Goal: Task Accomplishment & Management: Manage account settings

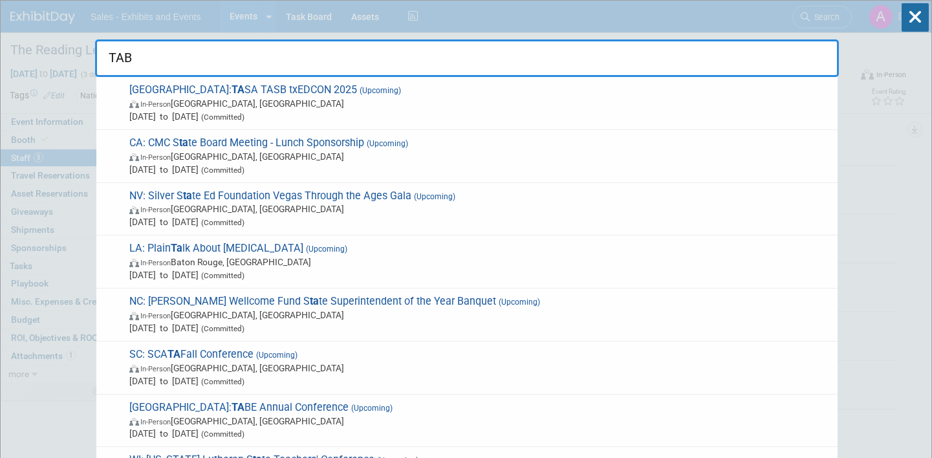
type input "TABE"
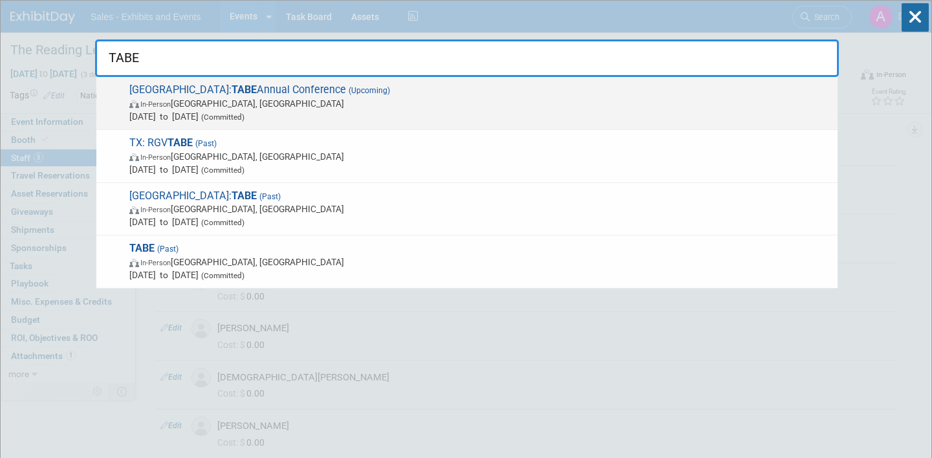
click at [325, 95] on span "TX: TABE Annual Conference (Upcoming) In-Person [GEOGRAPHIC_DATA], [GEOGRAPHIC_…" at bounding box center [478, 102] width 706 height 39
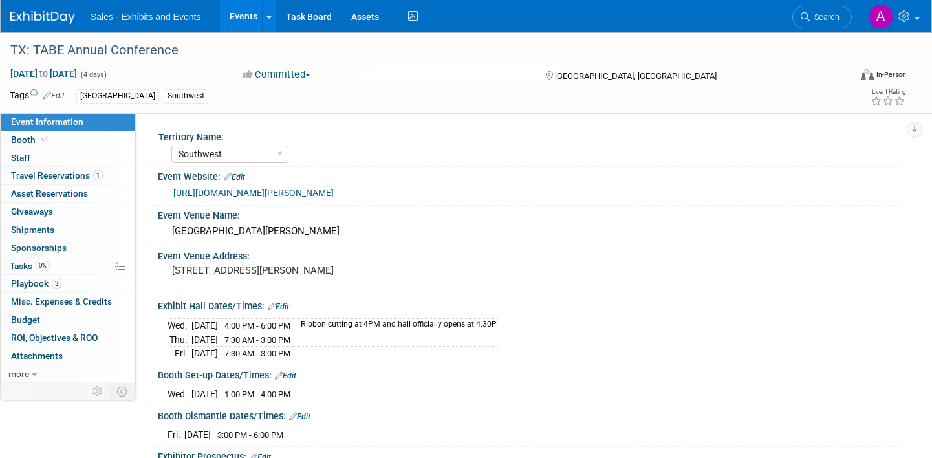
select select "Southwest"
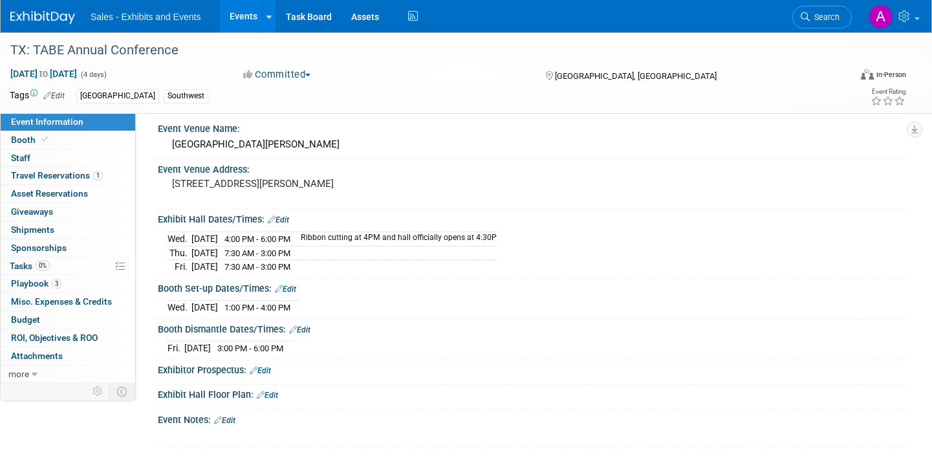
scroll to position [213, 0]
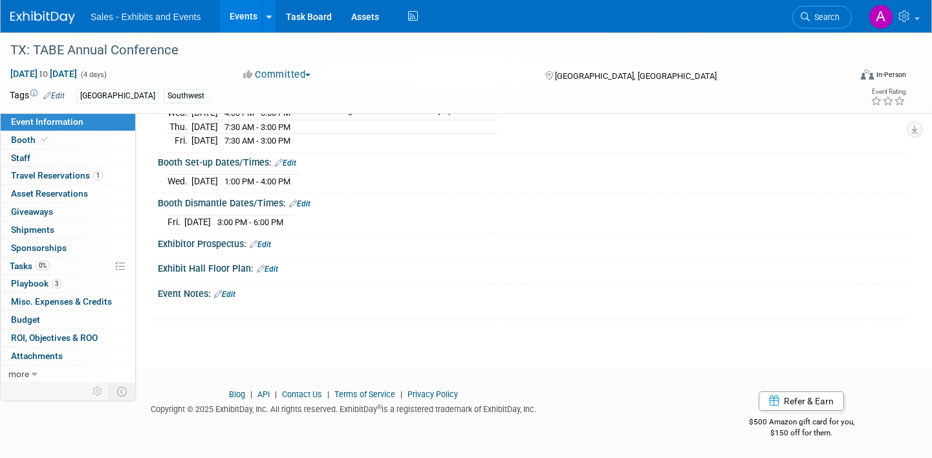
click at [232, 294] on link "Edit" at bounding box center [224, 294] width 21 height 9
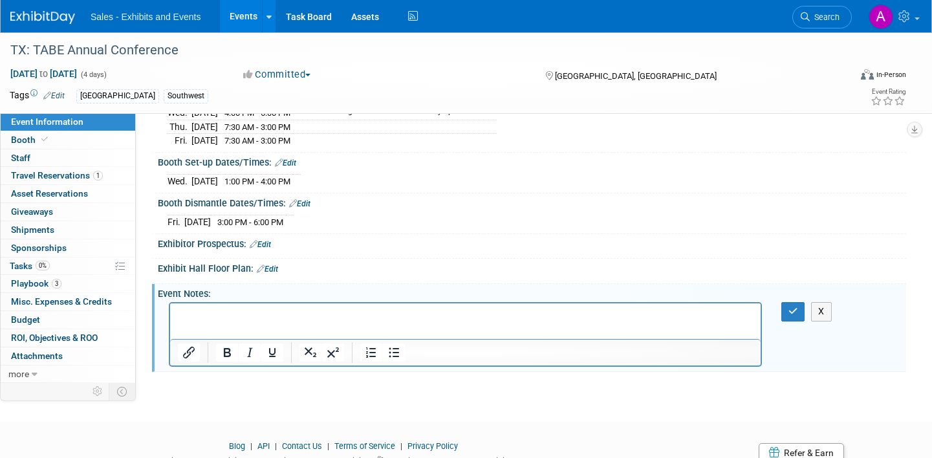
scroll to position [0, 0]
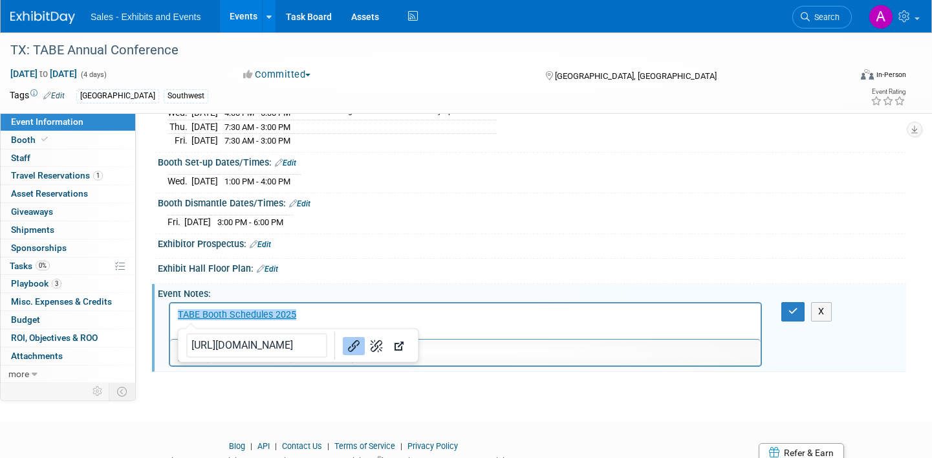
click at [364, 310] on p "﻿TABE Booth Schedules 2025" at bounding box center [466, 315] width 576 height 13
click at [786, 316] on button "button" at bounding box center [793, 311] width 24 height 19
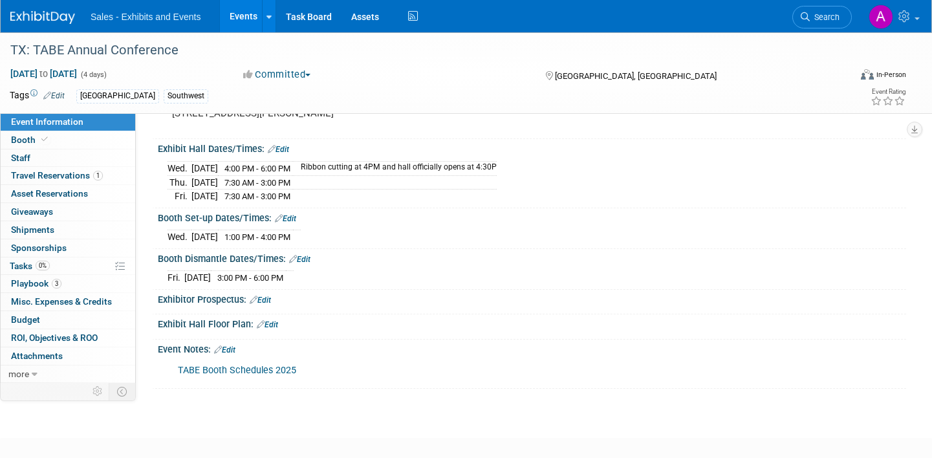
scroll to position [160, 0]
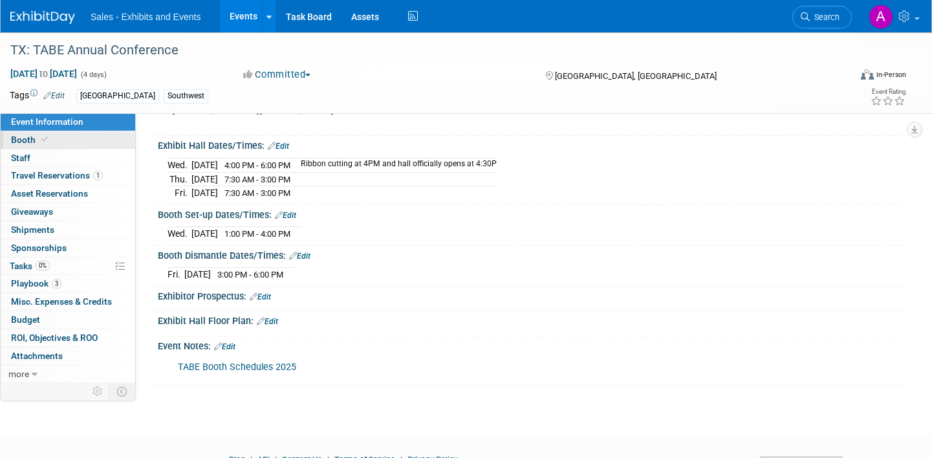
click at [70, 140] on link "Booth" at bounding box center [68, 139] width 135 height 17
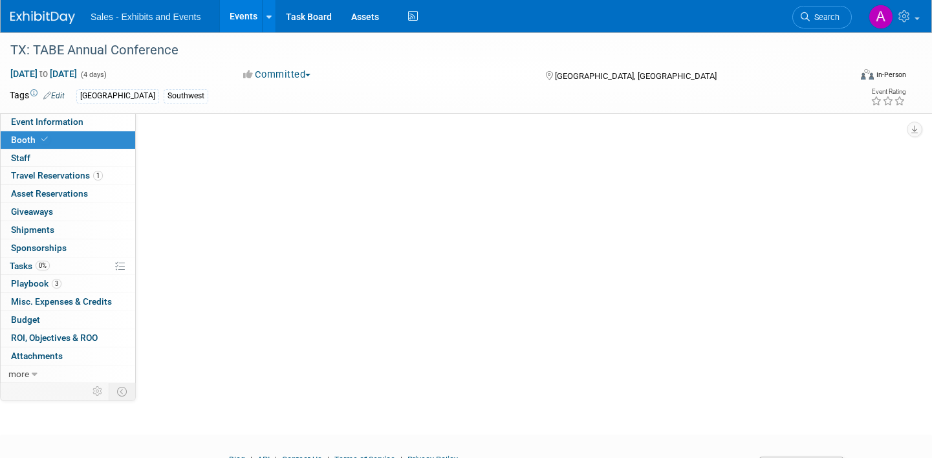
scroll to position [0, 0]
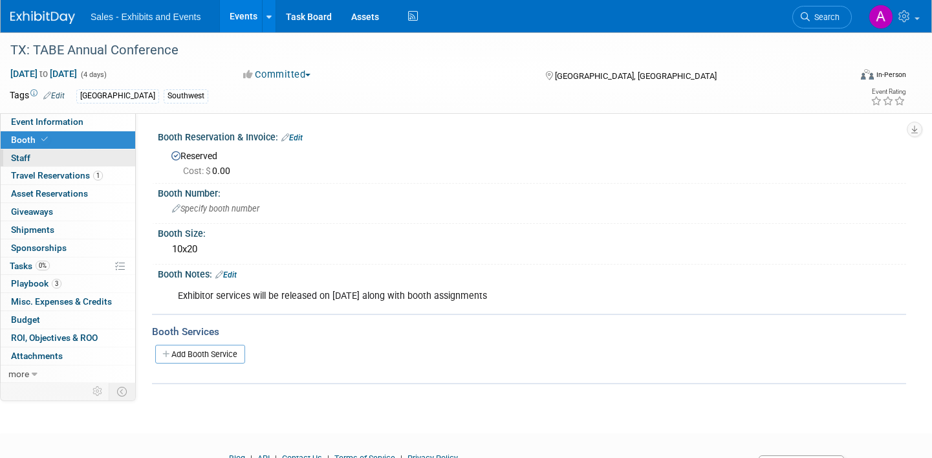
click at [64, 157] on link "0 Staff 0" at bounding box center [68, 157] width 135 height 17
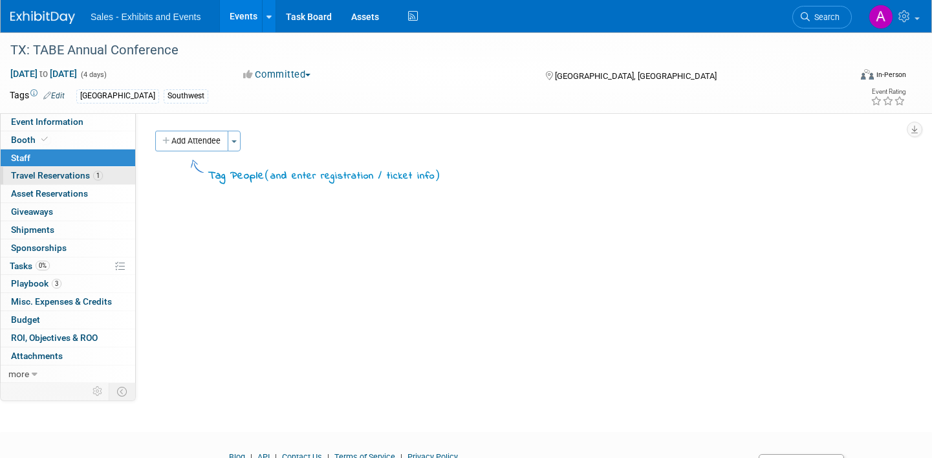
click at [63, 173] on span "Travel Reservations 1" at bounding box center [57, 175] width 92 height 10
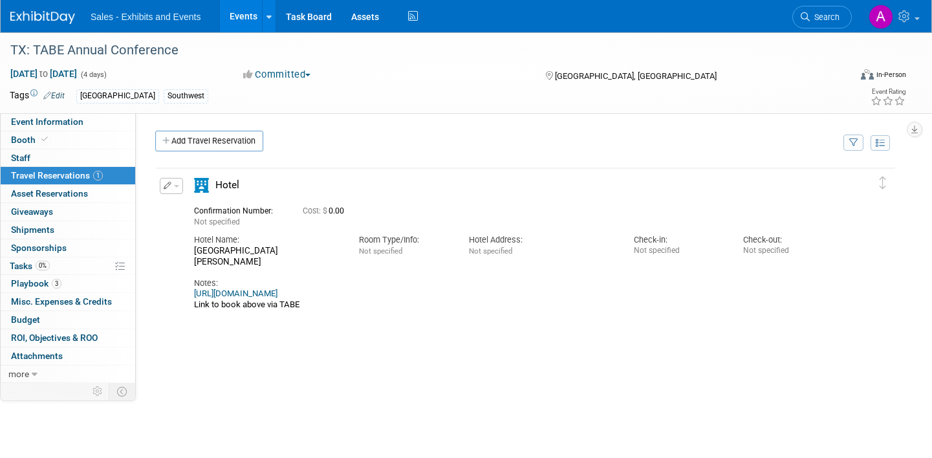
scroll to position [34, 0]
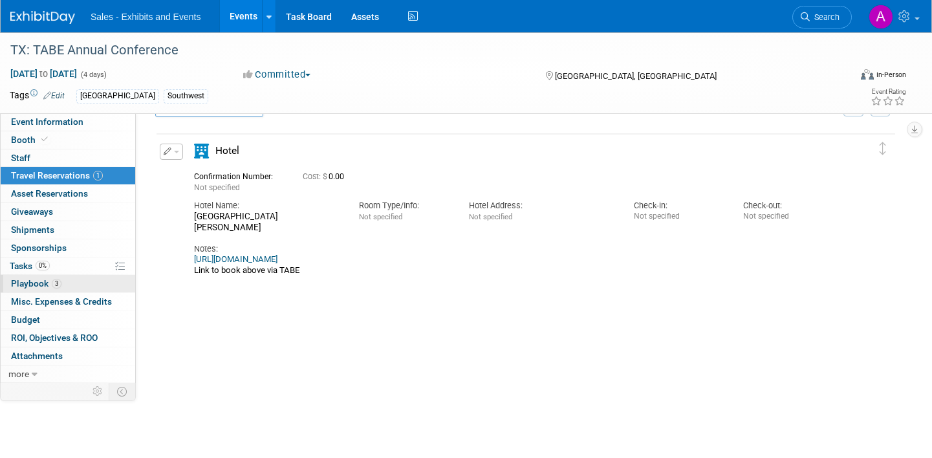
click at [78, 286] on link "3 Playbook 3" at bounding box center [68, 283] width 135 height 17
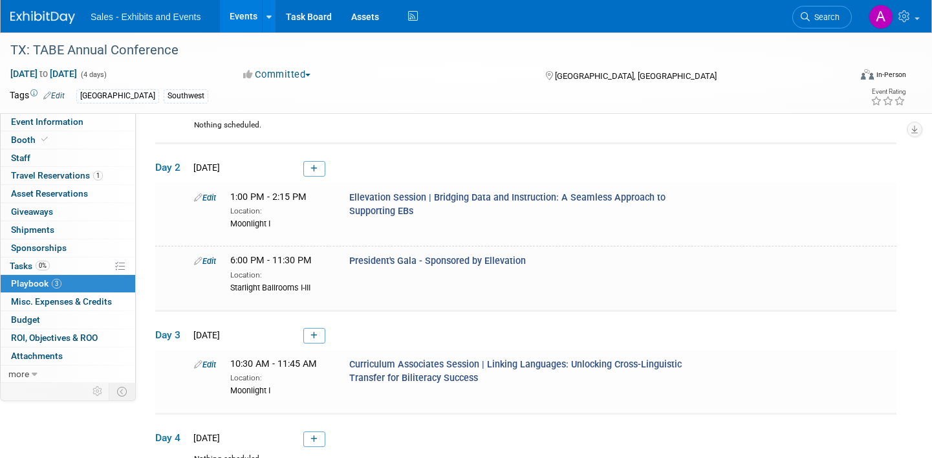
scroll to position [85, 0]
click at [215, 258] on link "Edit" at bounding box center [205, 260] width 22 height 10
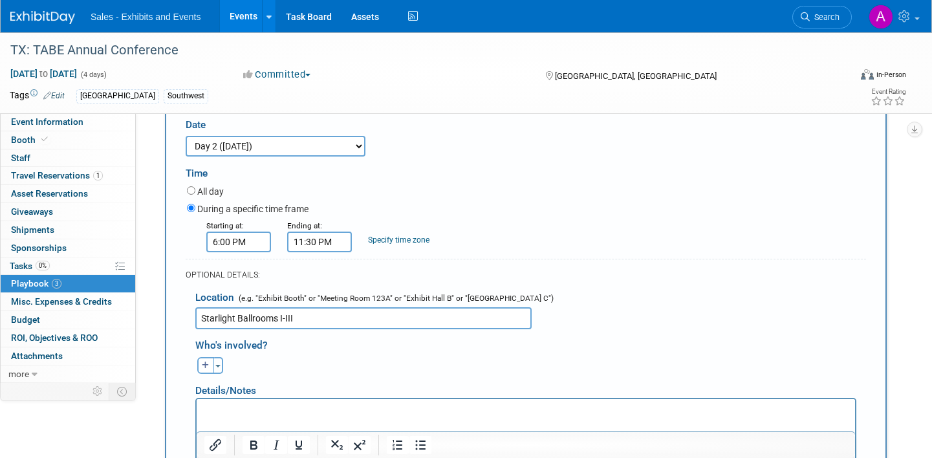
scroll to position [292, 0]
click at [254, 233] on input "6:00 PM" at bounding box center [238, 240] width 65 height 21
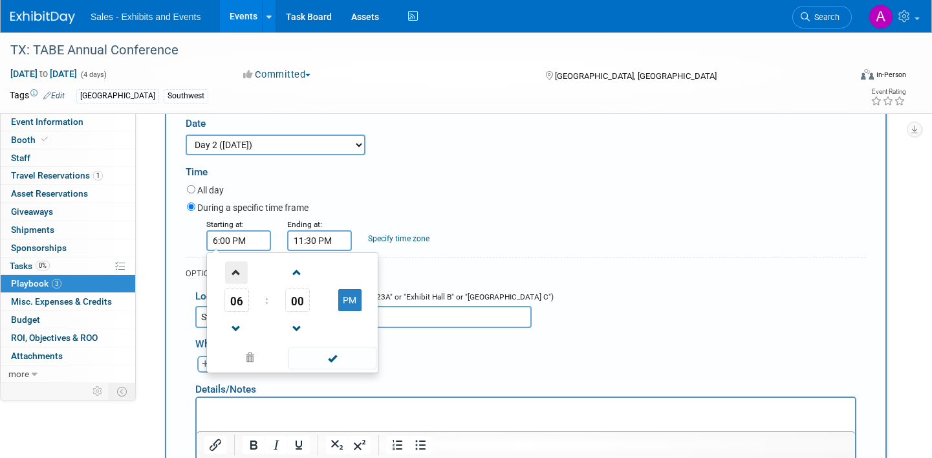
click at [239, 274] on span at bounding box center [236, 272] width 23 height 23
click at [307, 303] on span "00" at bounding box center [297, 299] width 25 height 23
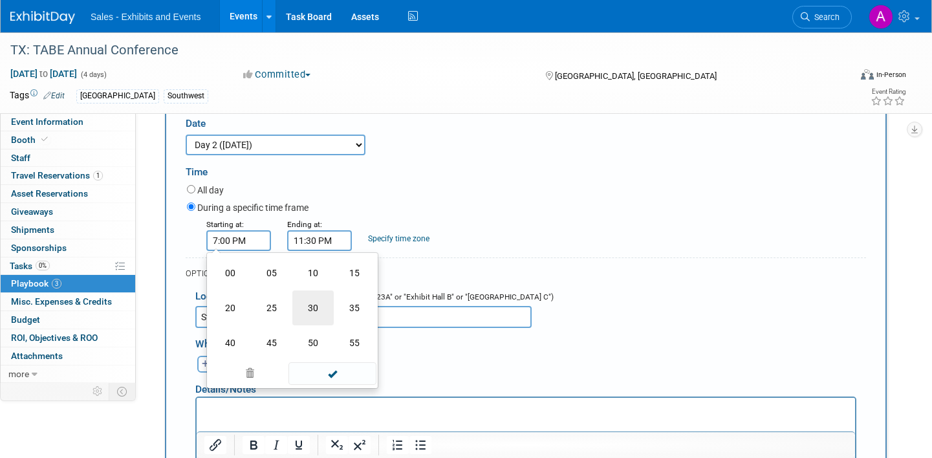
click at [321, 309] on td "30" at bounding box center [312, 307] width 41 height 35
type input "7:30 PM"
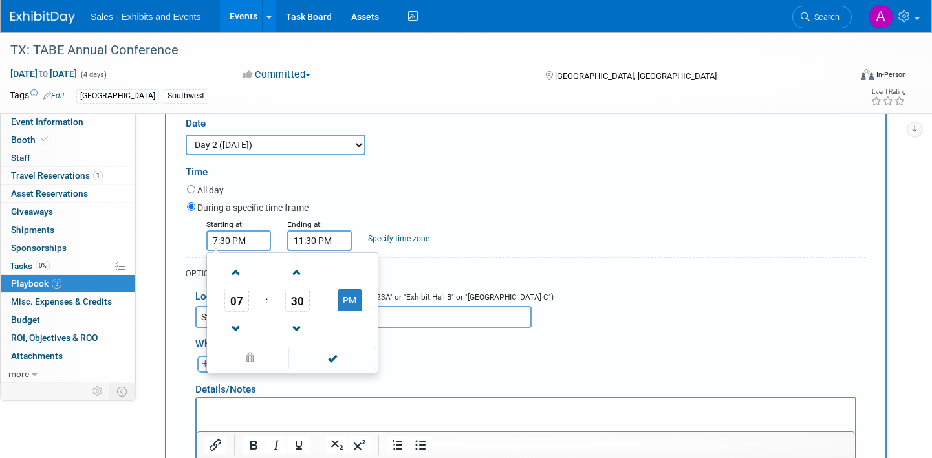
click at [369, 190] on div "All day" at bounding box center [526, 190] width 679 height 17
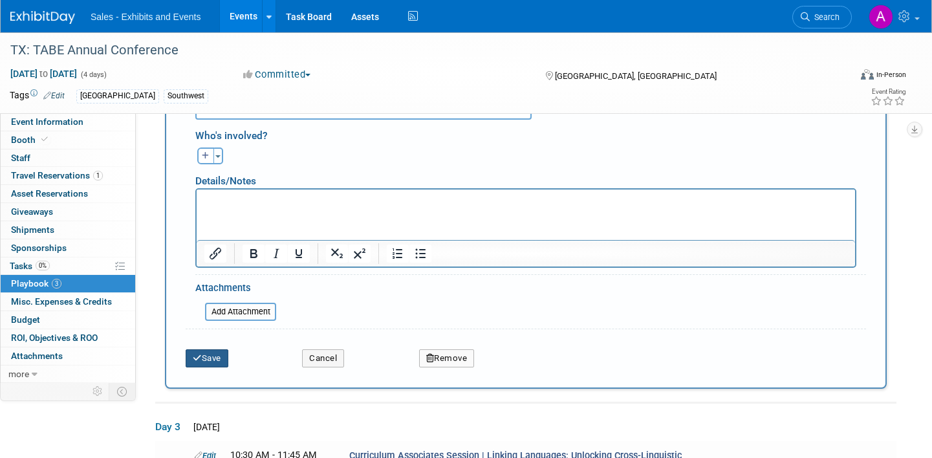
click at [211, 353] on button "Save" at bounding box center [207, 358] width 43 height 18
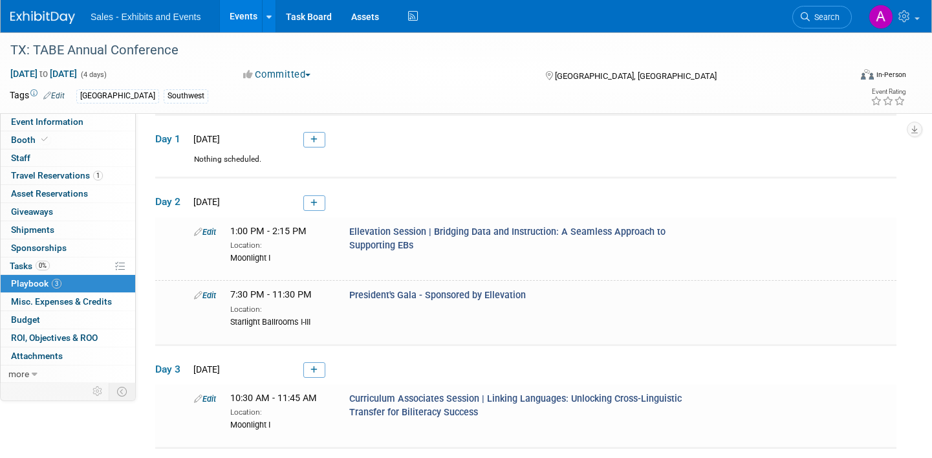
scroll to position [38, 0]
